Goal: Information Seeking & Learning: Find specific fact

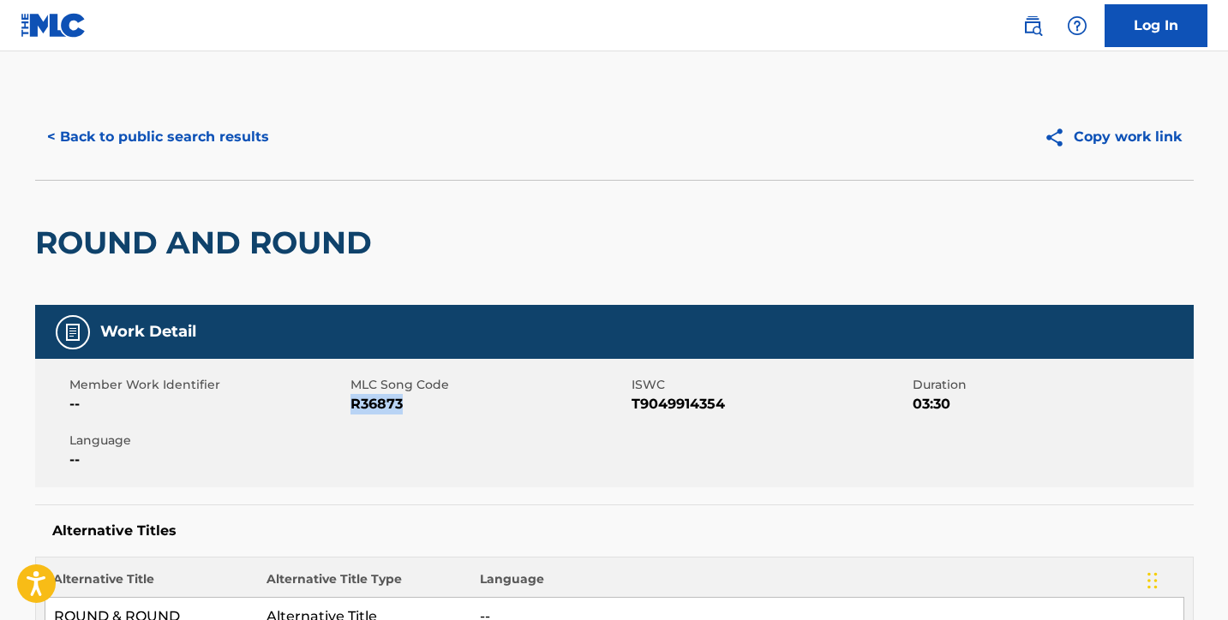
click at [234, 128] on button "< Back to public search results" at bounding box center [158, 137] width 246 height 43
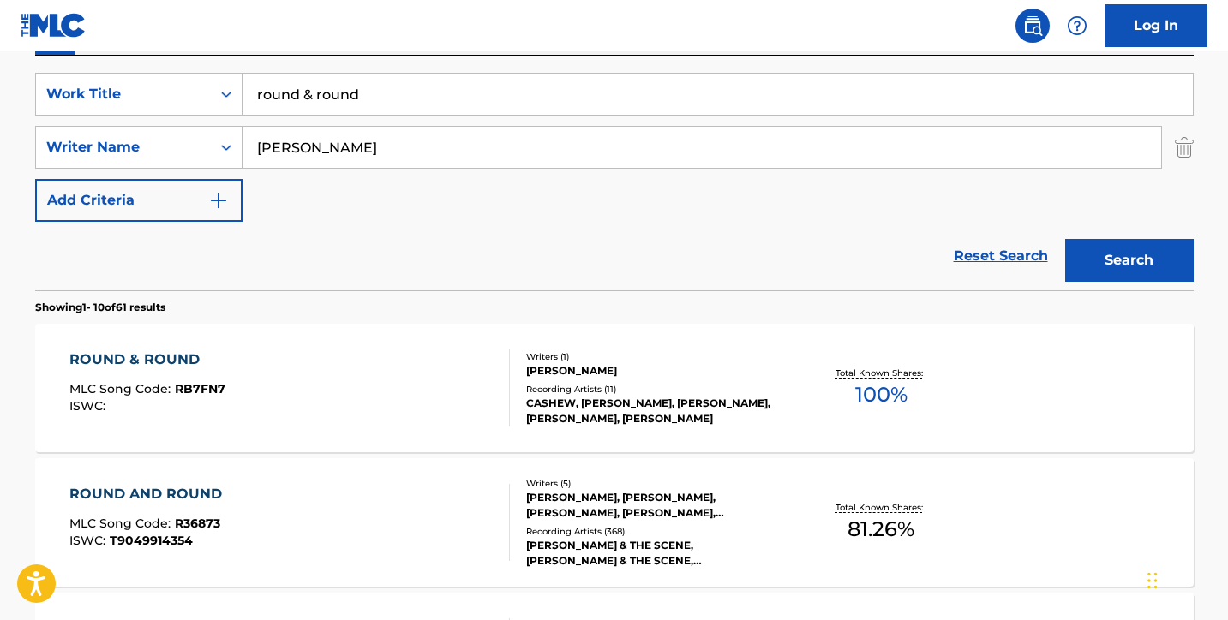
scroll to position [267, 0]
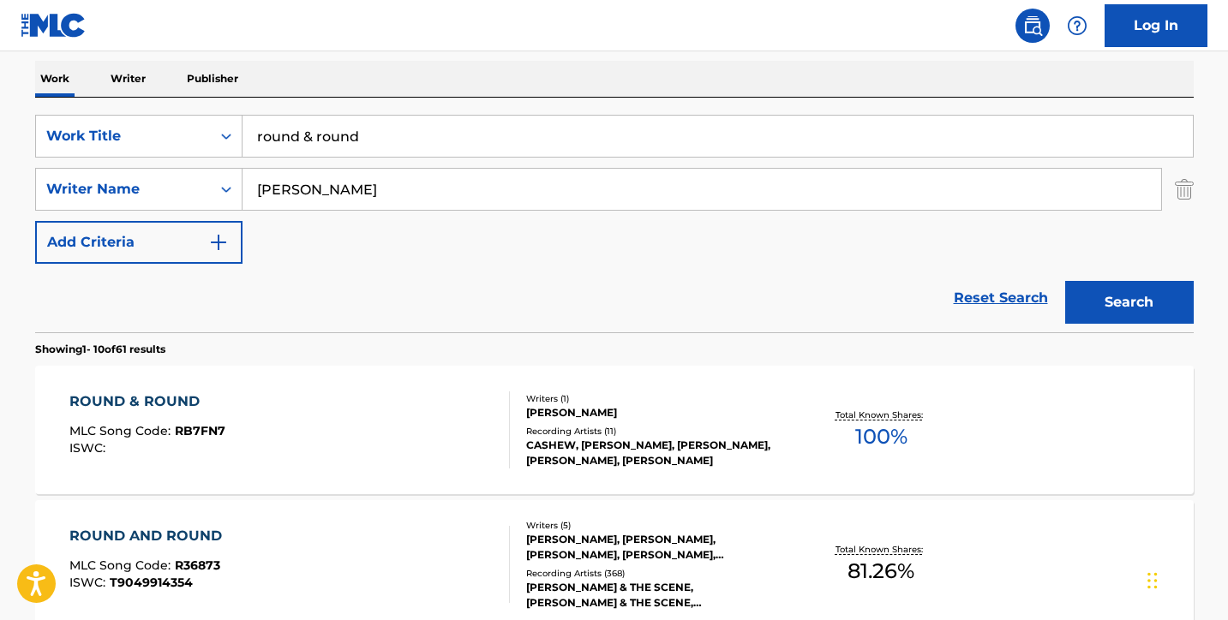
drag, startPoint x: 375, startPoint y: 142, endPoint x: 197, endPoint y: 100, distance: 183.1
click at [197, 100] on div "SearchWithCriteria8c86f1b5-7db8-4de3-b6dd-0c46efb89cbe Work Title round & round…" at bounding box center [614, 215] width 1159 height 235
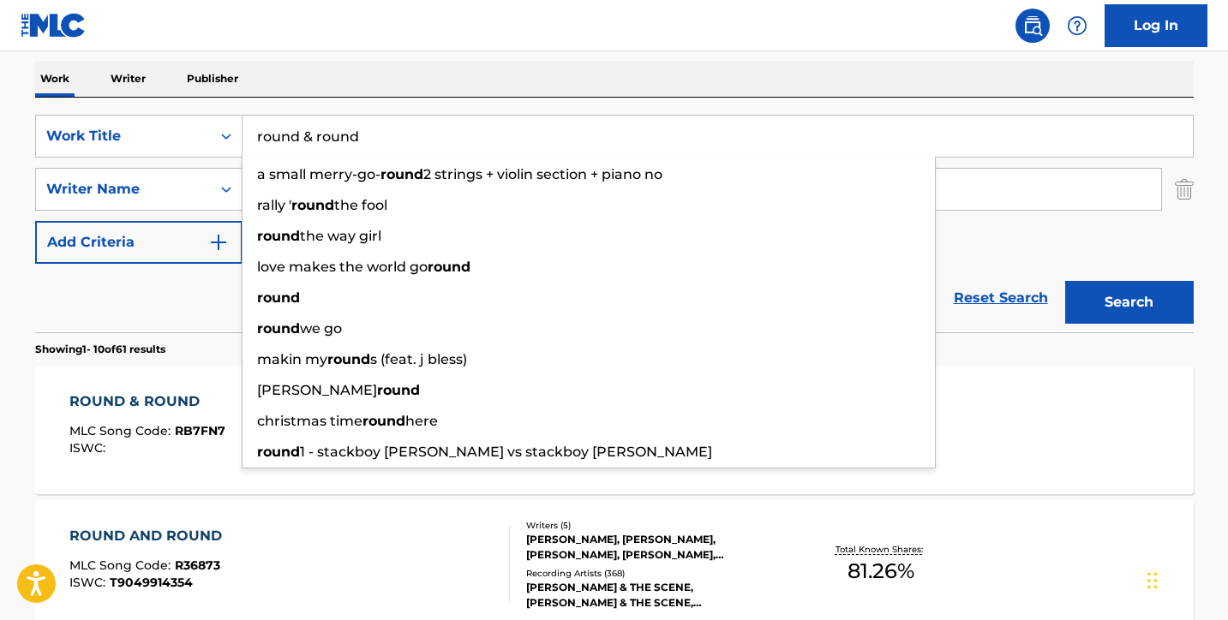
paste input "M.I.A"
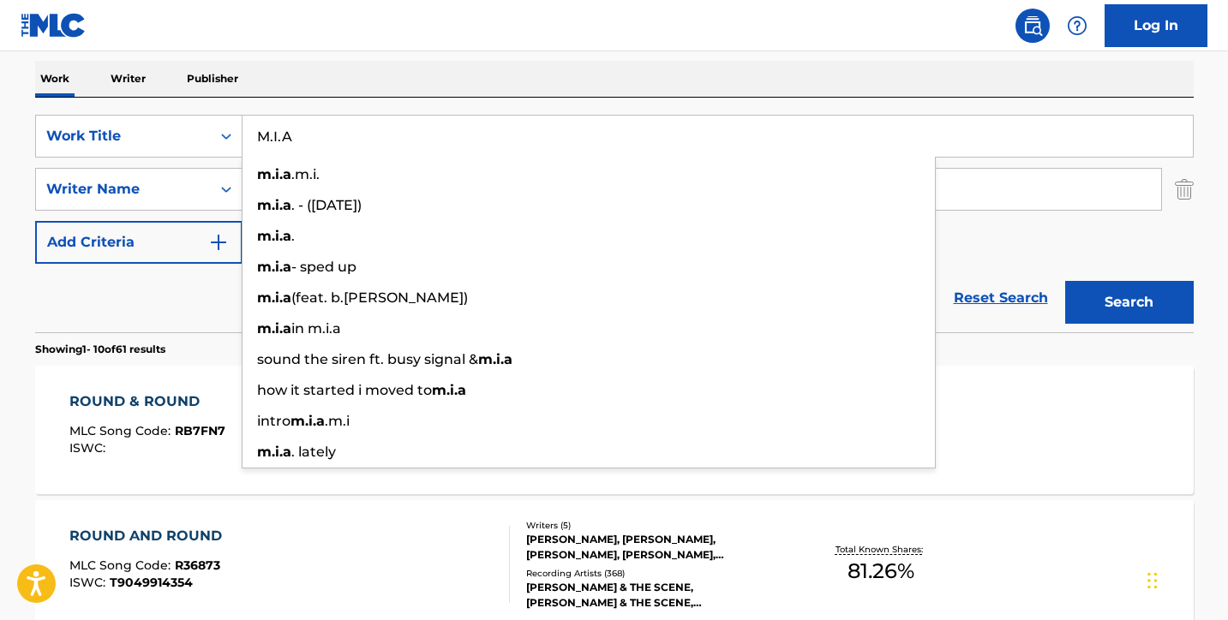
type input "M.I.A"
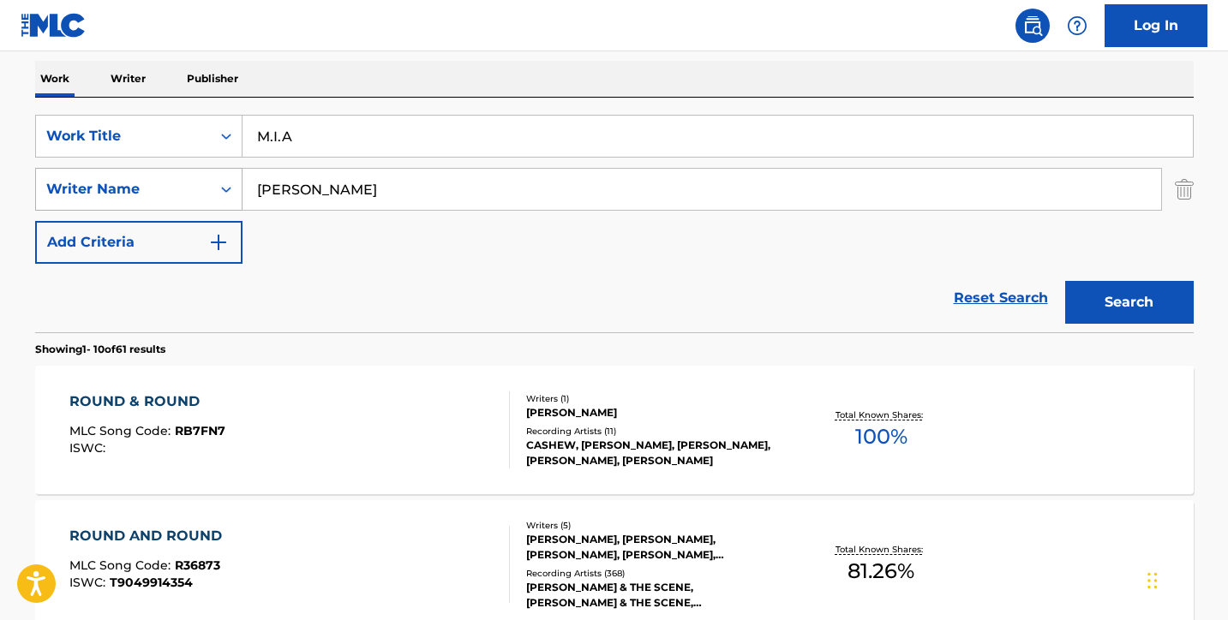
drag, startPoint x: 343, startPoint y: 189, endPoint x: 140, endPoint y: 174, distance: 203.6
click at [140, 174] on div "SearchWithCriteria564f7c52-d8c0-47a6-bc0e-6ef7c1751960 Writer Name [PERSON_NAME]" at bounding box center [614, 189] width 1159 height 43
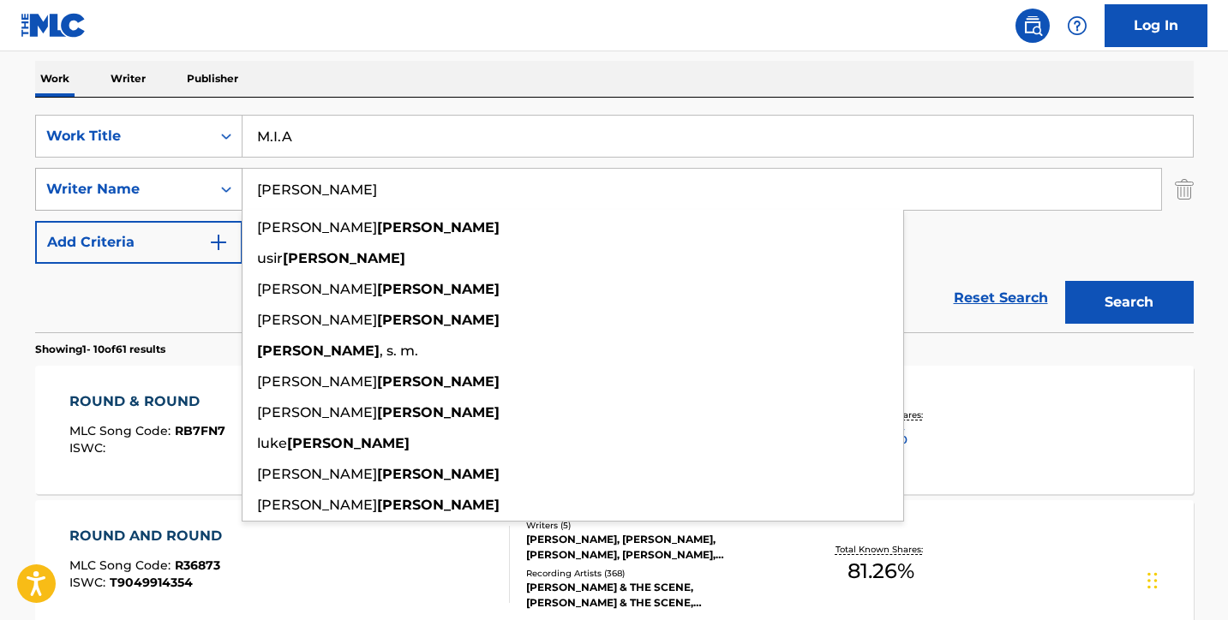
type input "[PERSON_NAME]"
click at [1129, 303] on button "Search" at bounding box center [1129, 302] width 129 height 43
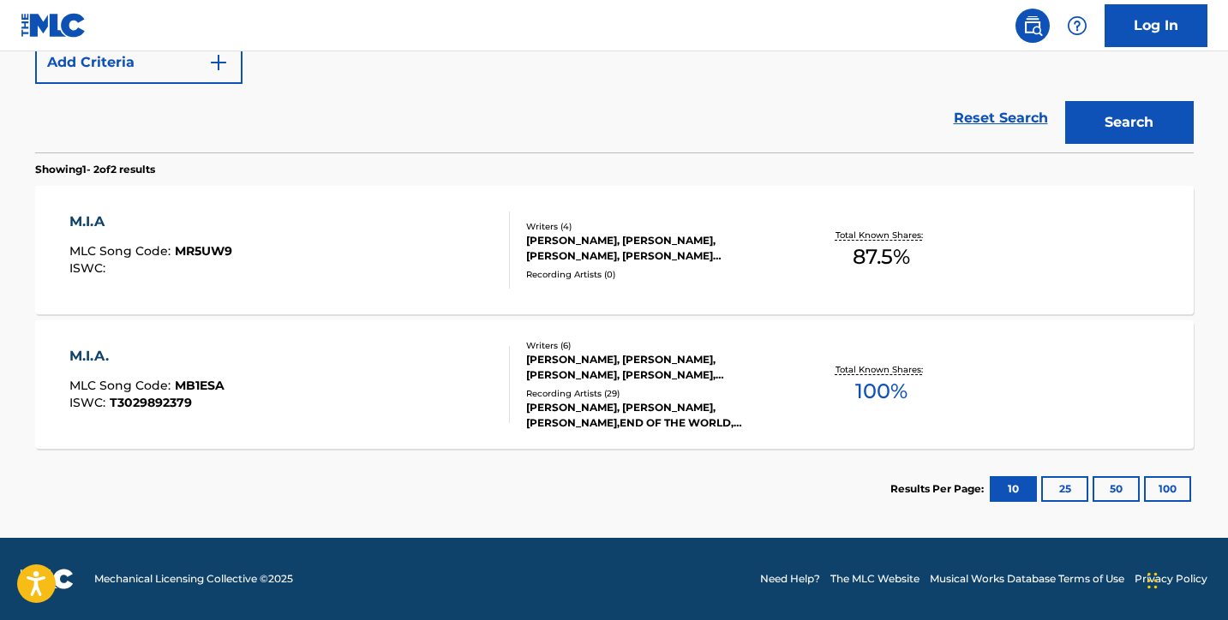
scroll to position [446, 0]
click at [410, 257] on div "M.I.A MLC Song Code : MR5UW9 ISWC :" at bounding box center [289, 250] width 440 height 77
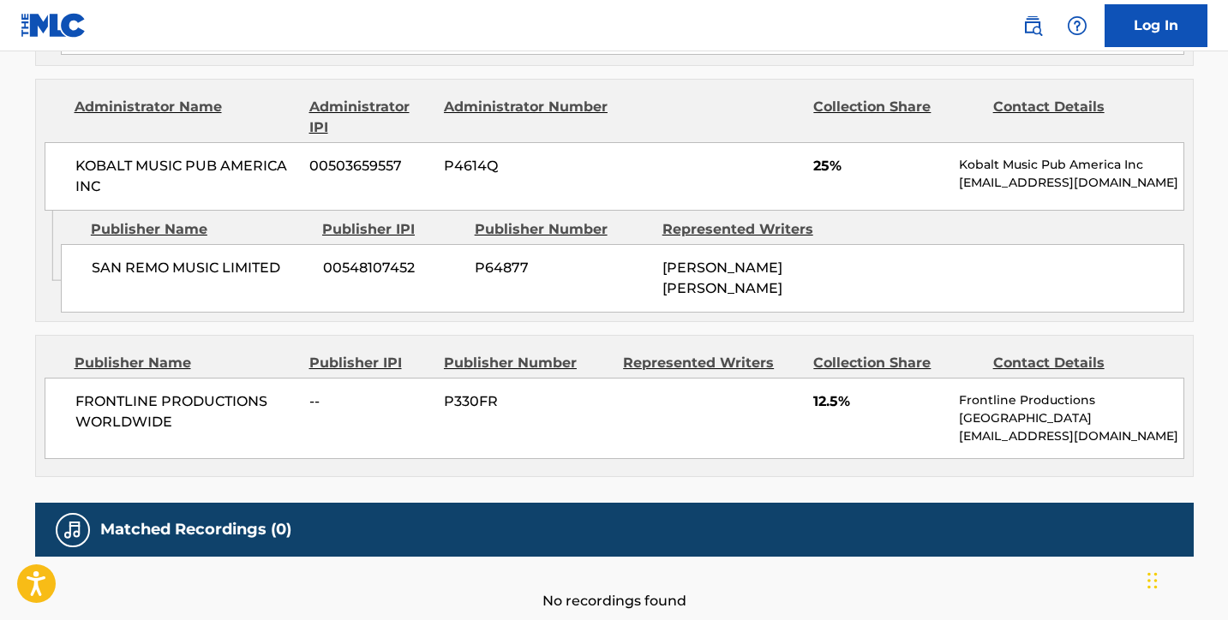
scroll to position [1540, 0]
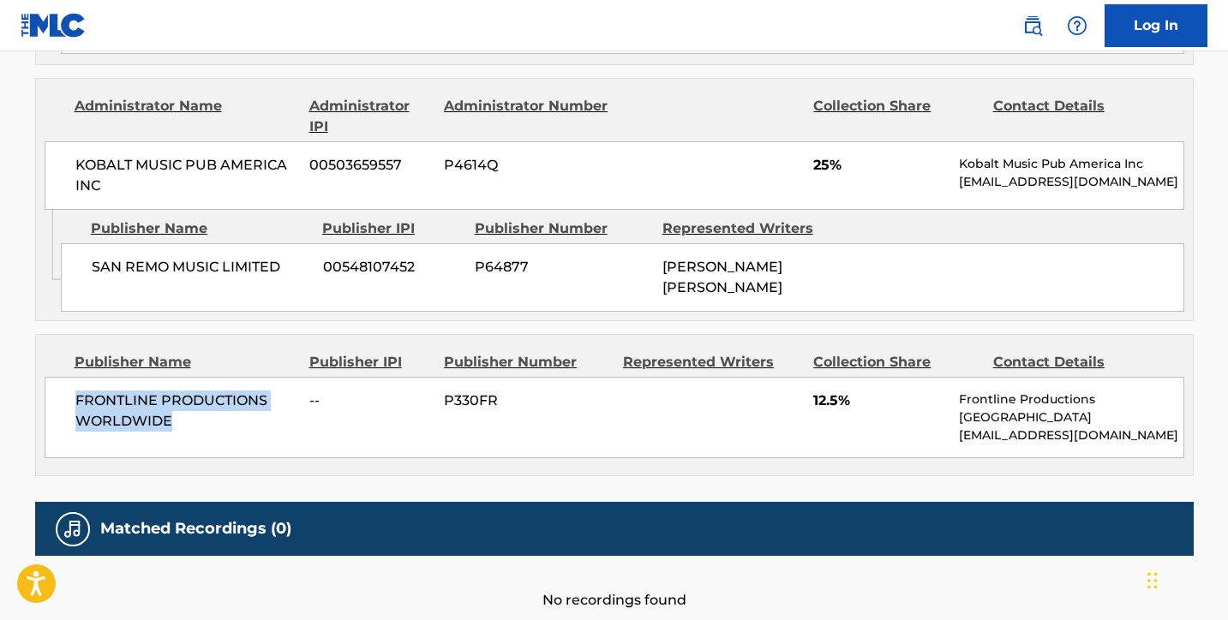
drag, startPoint x: 213, startPoint y: 390, endPoint x: 33, endPoint y: 368, distance: 181.3
copy span "FRONTLINE PRODUCTIONS WORLDWIDE"
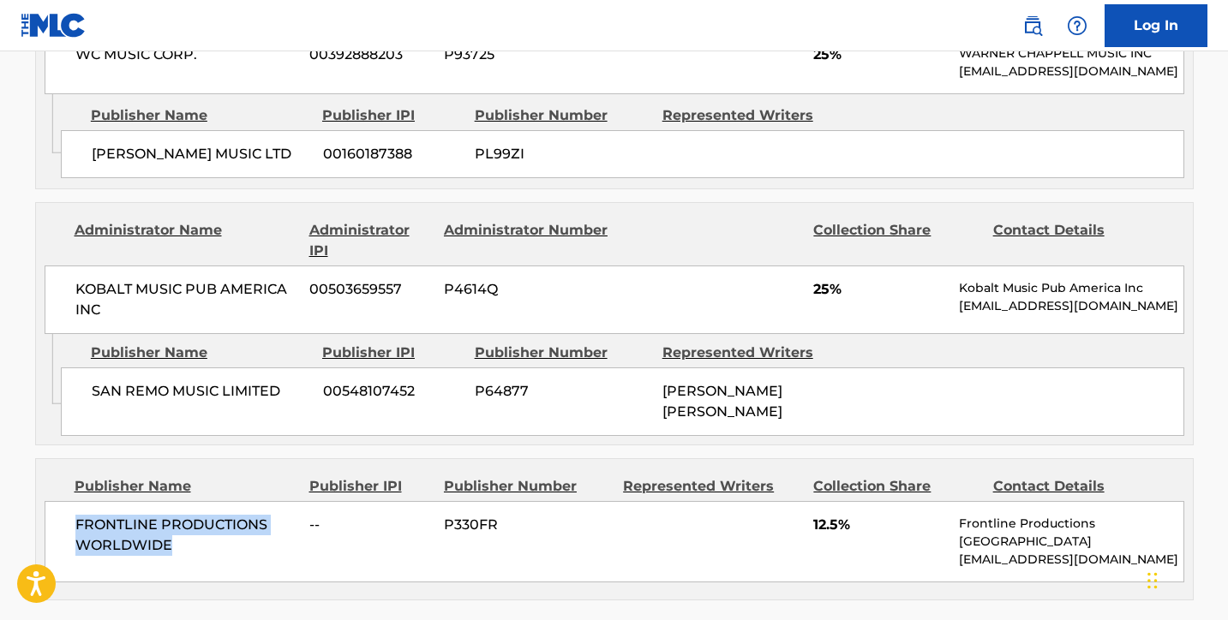
scroll to position [1455, 0]
